Goal: Check status: Check status

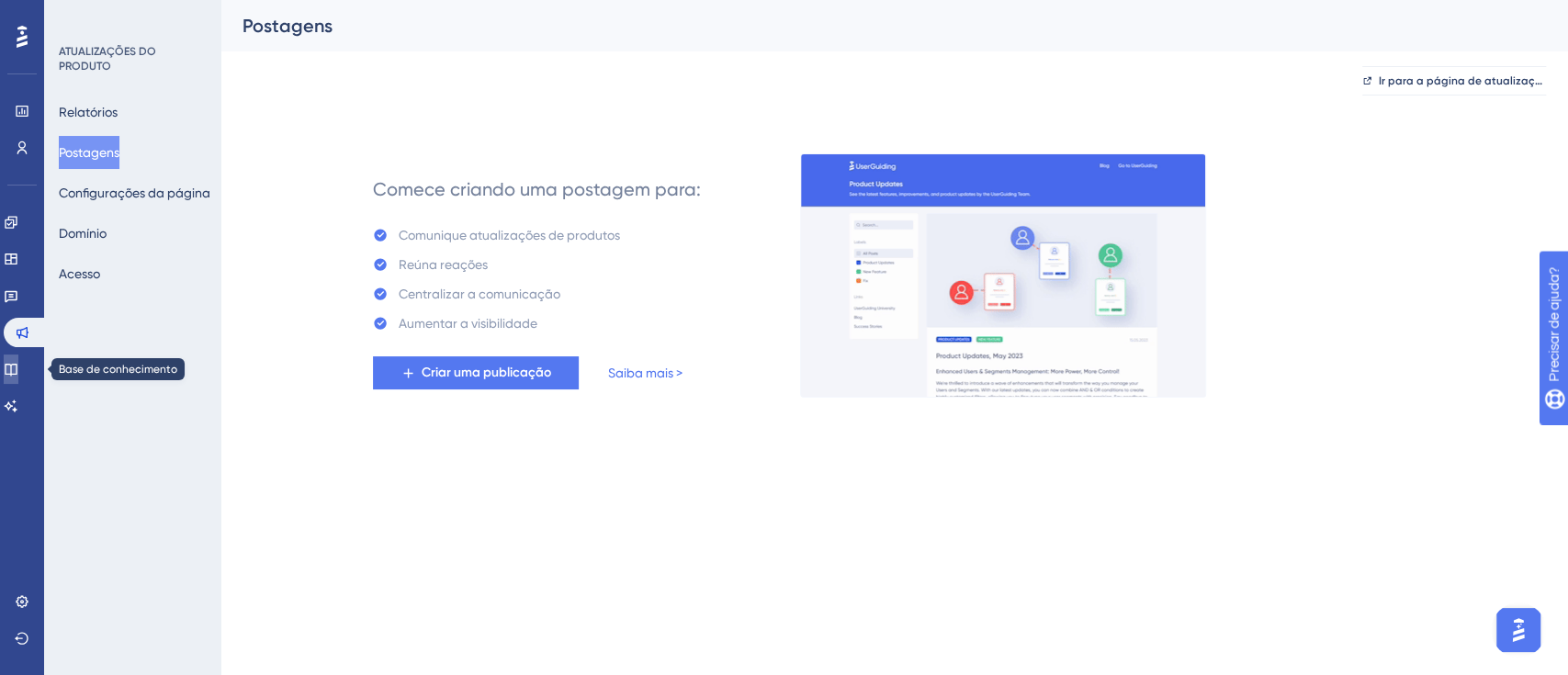
click at [18, 377] on link at bounding box center [11, 369] width 15 height 29
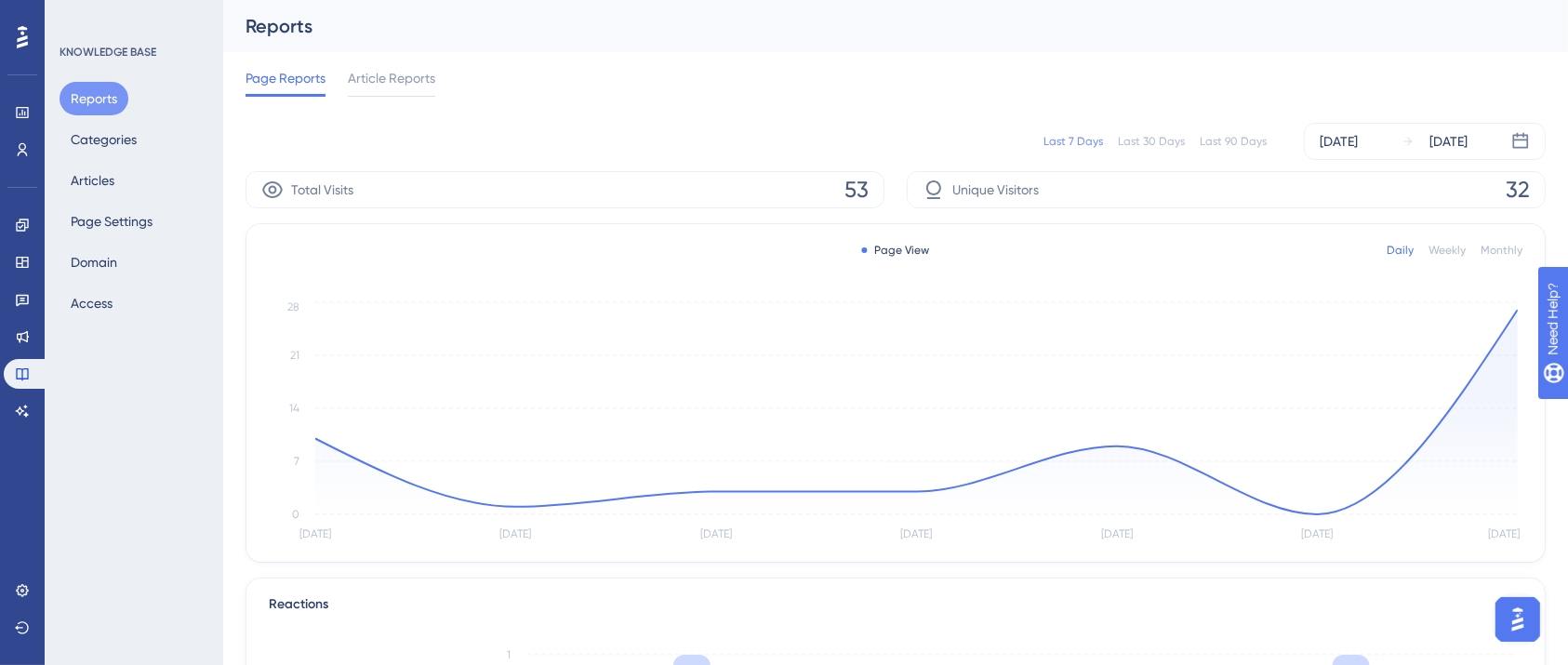
click at [894, 257] on div "Page View Daily Weekly Monthly" at bounding box center [896, 249] width 1254 height 23
click at [887, 250] on div "Page View" at bounding box center [895, 249] width 68 height 15
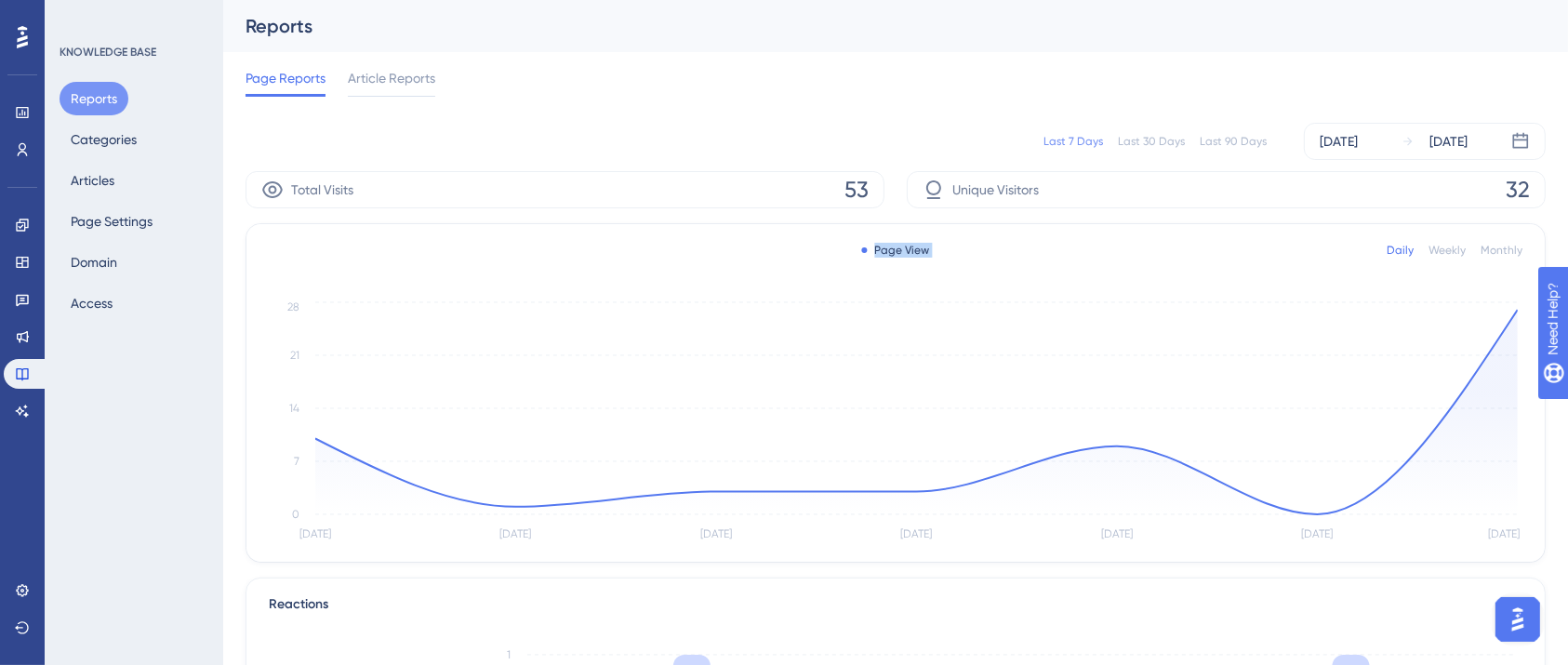
click at [887, 250] on div "Page View" at bounding box center [895, 249] width 68 height 15
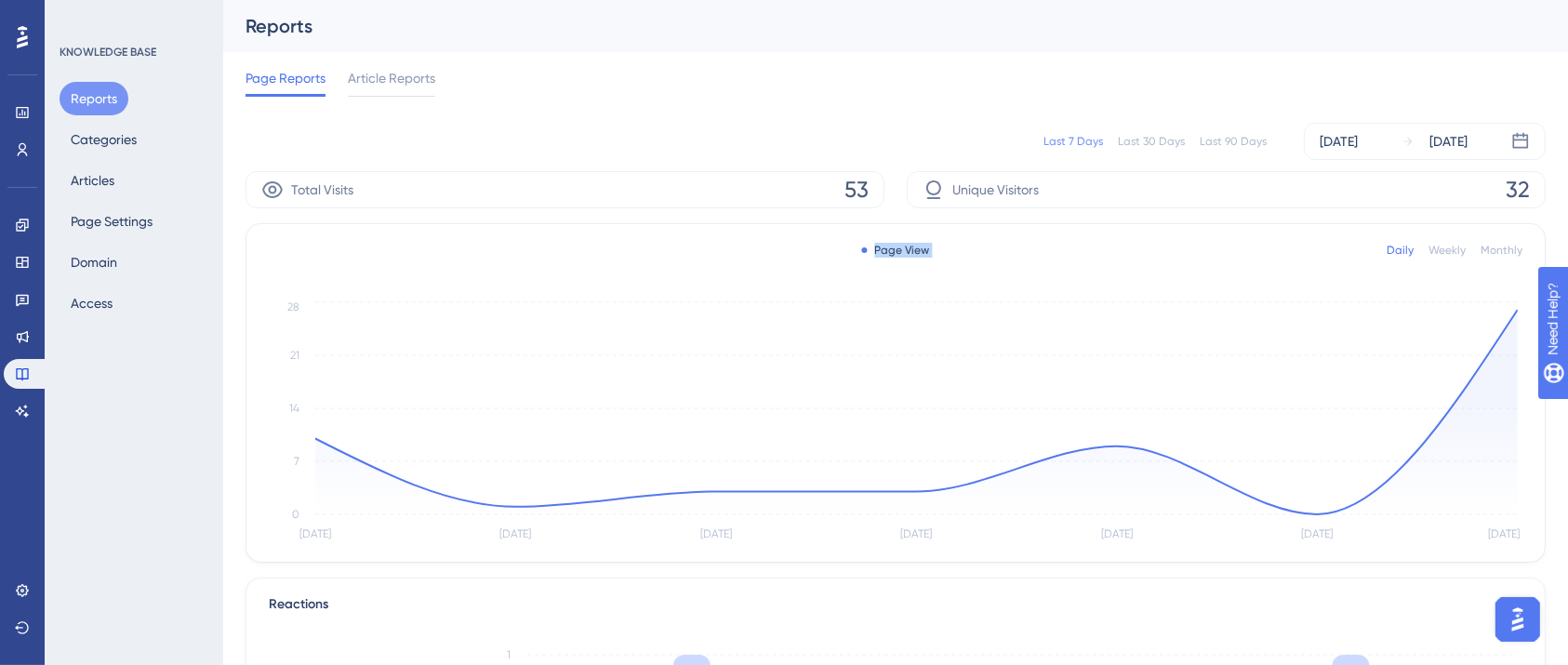
click at [887, 250] on div "Page View" at bounding box center [895, 249] width 68 height 15
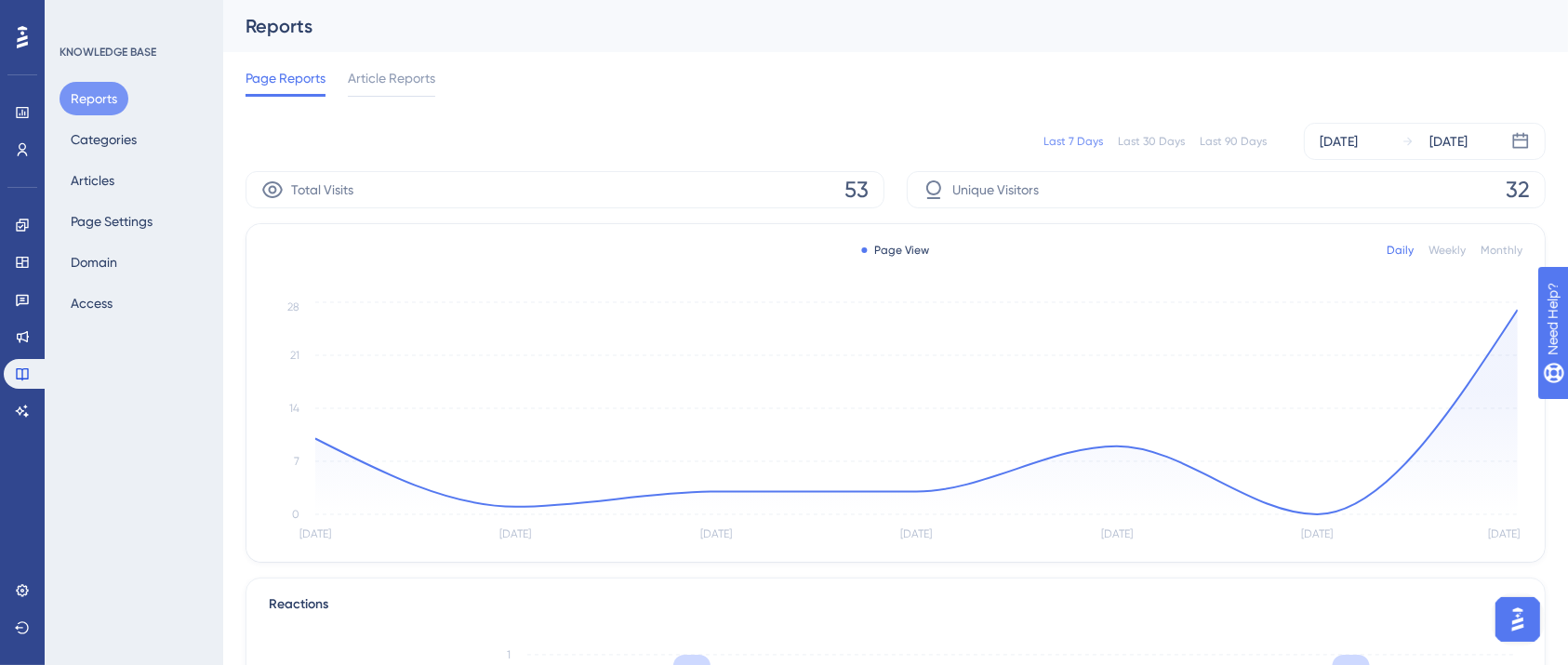
click at [833, 149] on div "Last 7 Days Last 30 Days Last 90 Days Sep 27 2025 Oct 03 2025" at bounding box center [895, 141] width 1300 height 37
